Goal: Obtain resource: Download file/media

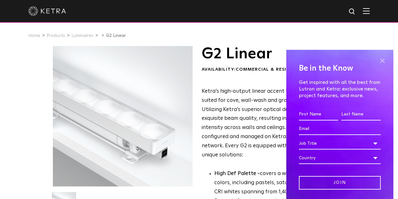
click at [378, 60] on span at bounding box center [382, 60] width 9 height 9
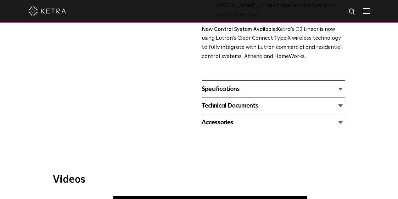
scroll to position [259, 0]
click at [276, 83] on div "Specifications" at bounding box center [273, 88] width 143 height 10
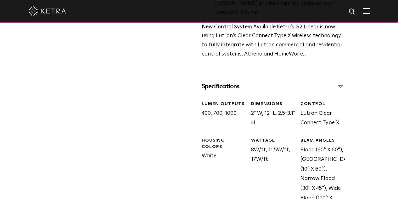
scroll to position [281, 0]
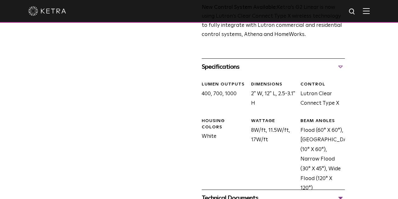
click at [253, 193] on div "Technical Documents" at bounding box center [273, 198] width 143 height 10
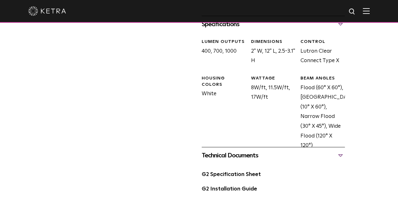
scroll to position [343, 0]
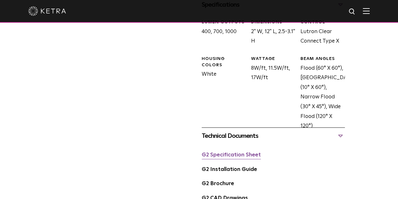
click at [243, 152] on link "G2 Specification Sheet" at bounding box center [231, 154] width 59 height 5
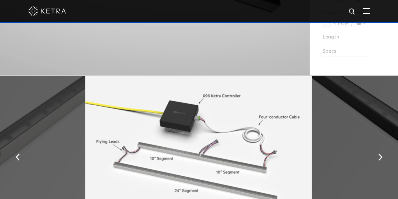
scroll to position [653, 0]
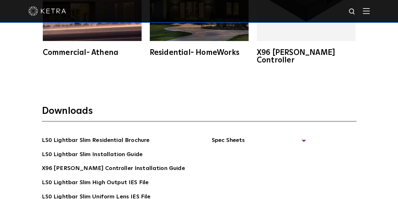
scroll to position [1055, 0]
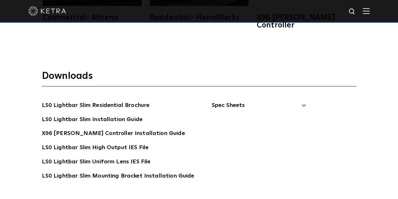
click at [260, 101] on span "Spec Sheets" at bounding box center [259, 108] width 94 height 14
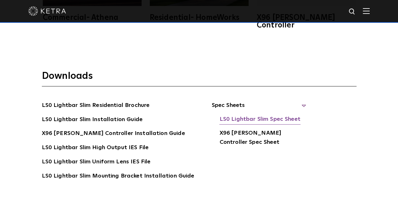
click at [257, 115] on link "LS0 Lightbar Slim Spec Sheet" at bounding box center [259, 120] width 81 height 10
